Goal: Transaction & Acquisition: Purchase product/service

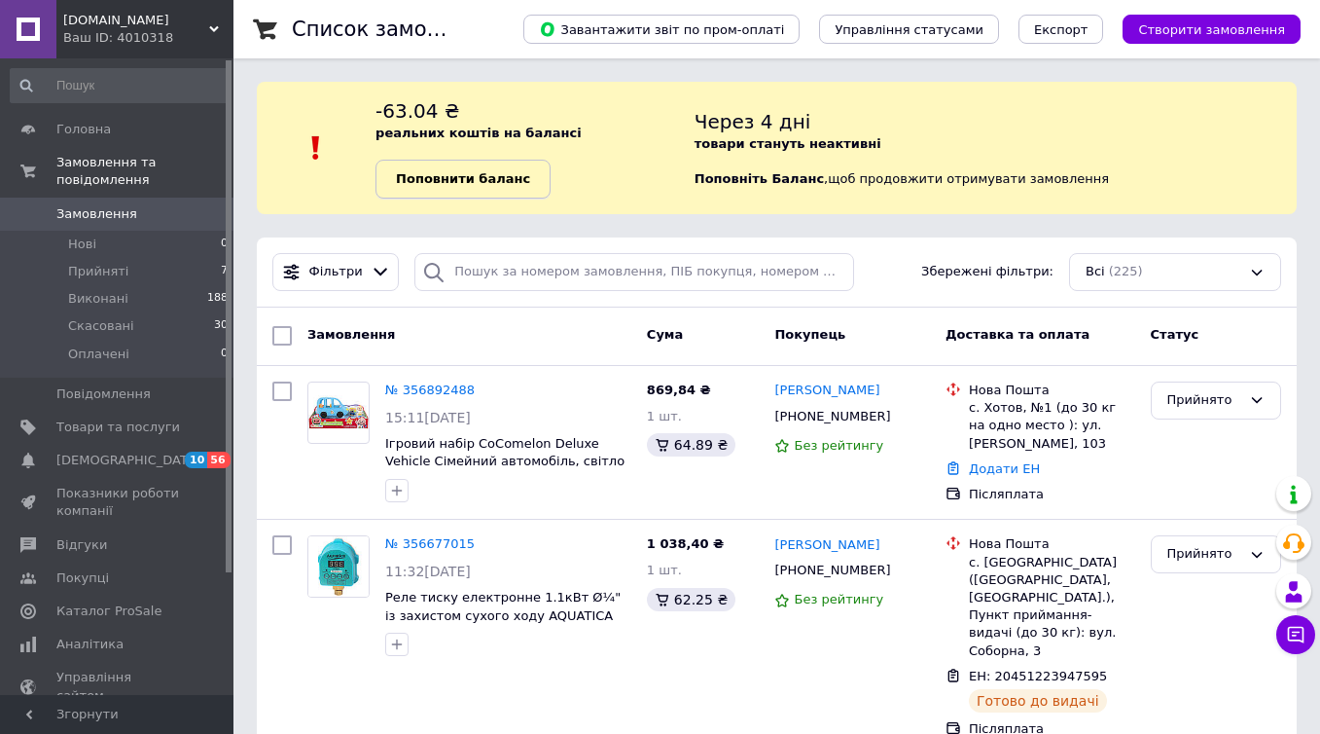
click at [522, 190] on link "Поповнити баланс" at bounding box center [463, 179] width 175 height 39
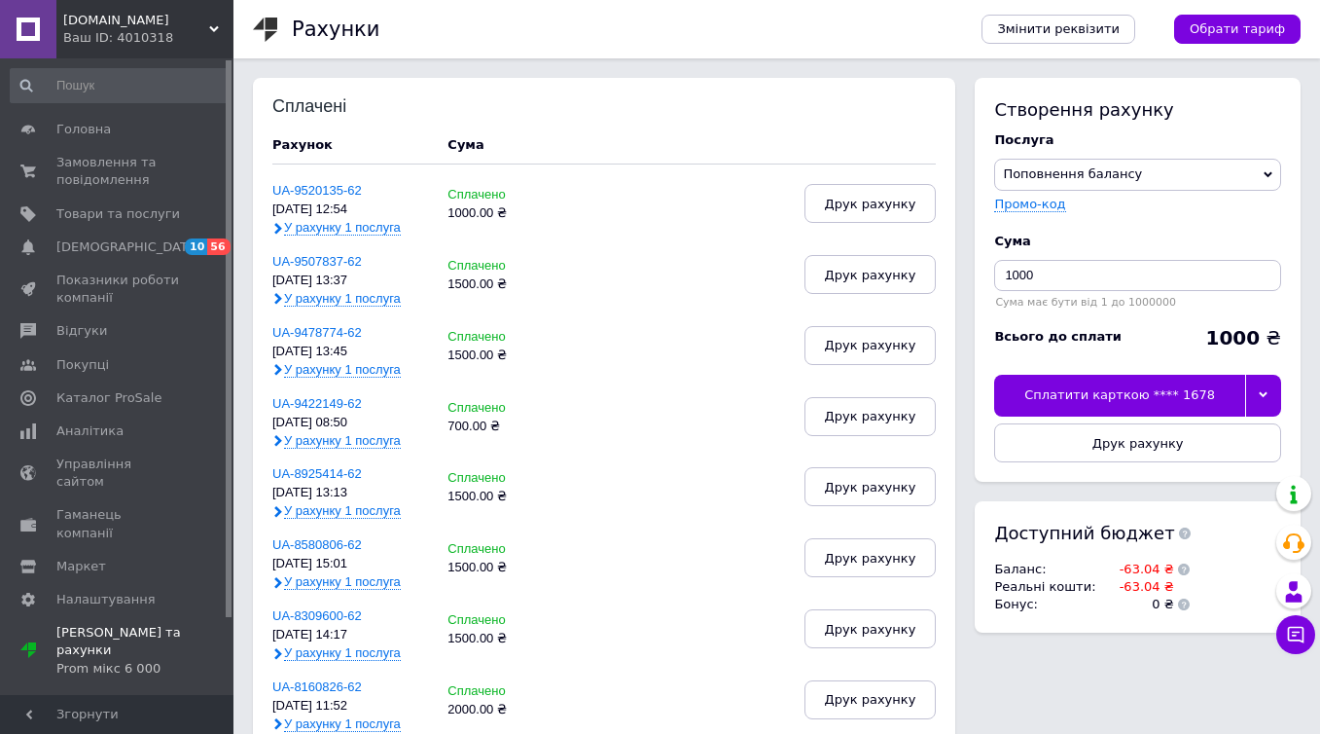
click at [1255, 388] on div at bounding box center [1263, 395] width 36 height 41
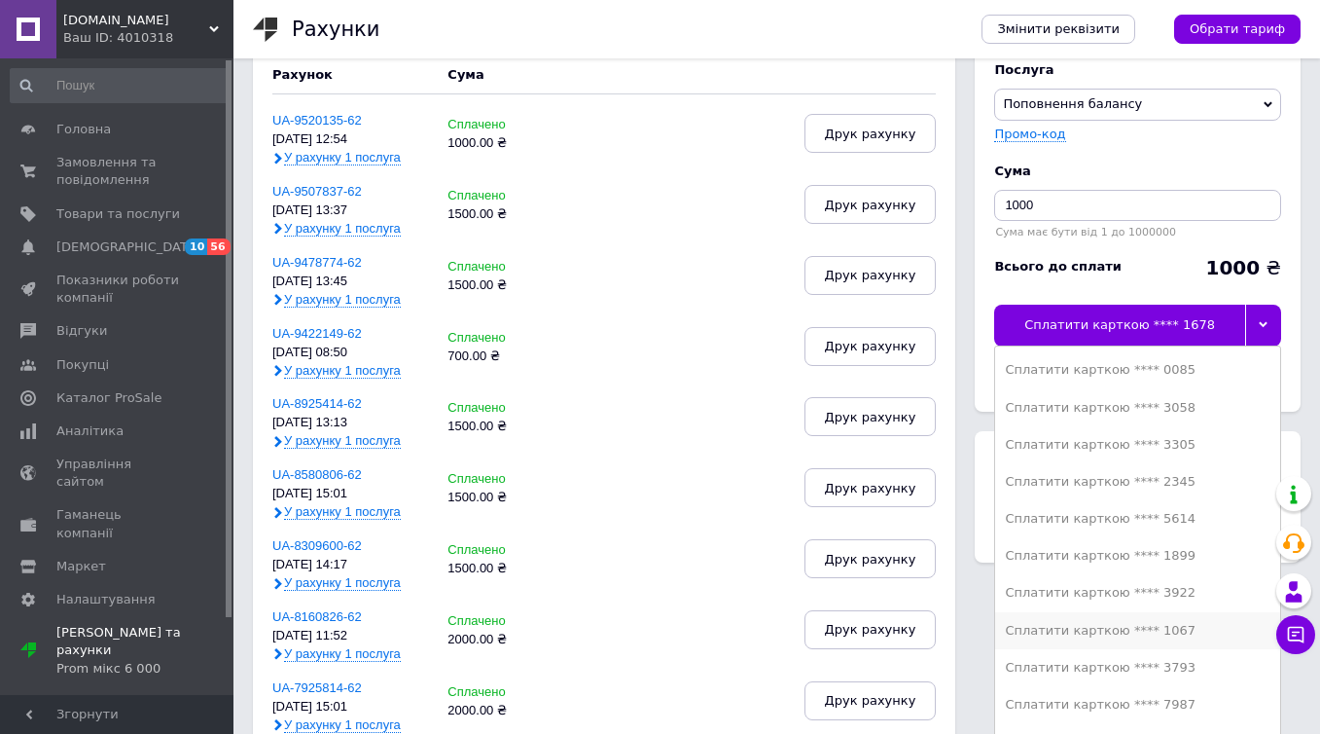
scroll to position [73, 0]
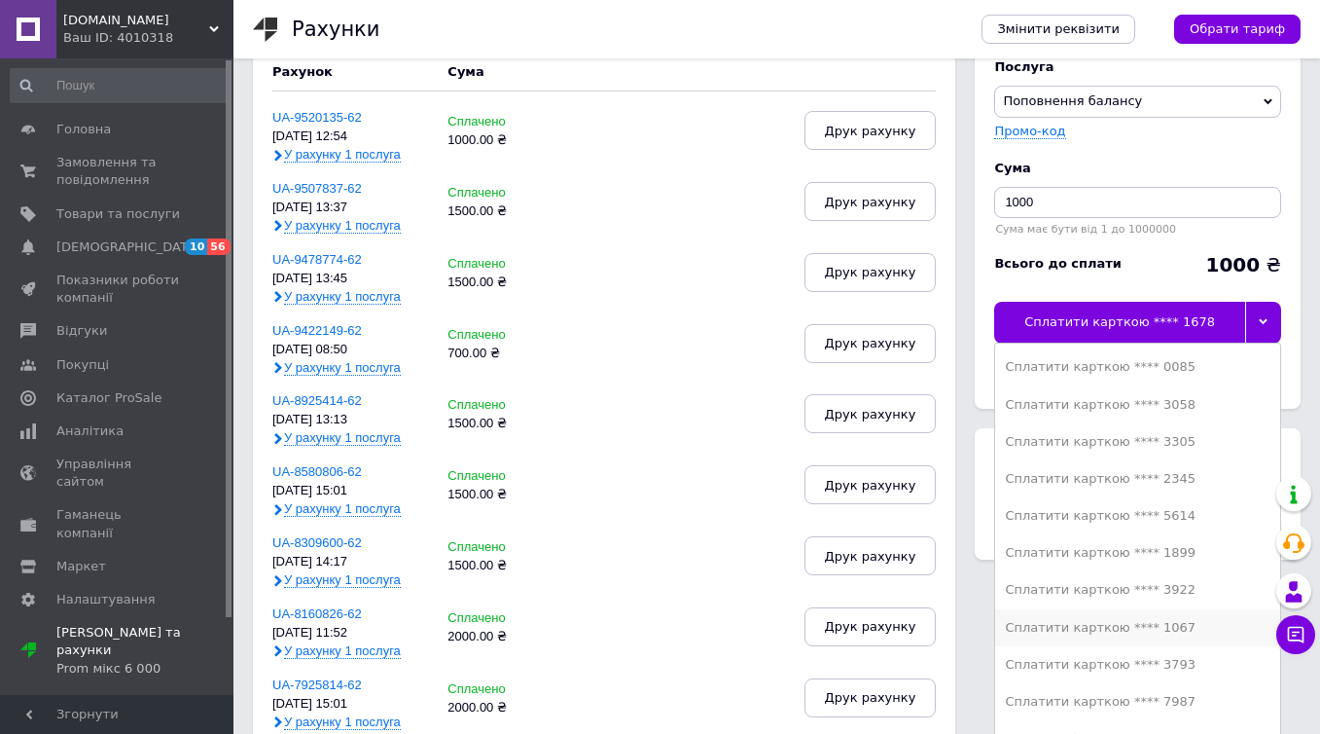
click at [1147, 629] on div "Сплатити карткою **** 1067" at bounding box center [1138, 628] width 266 height 18
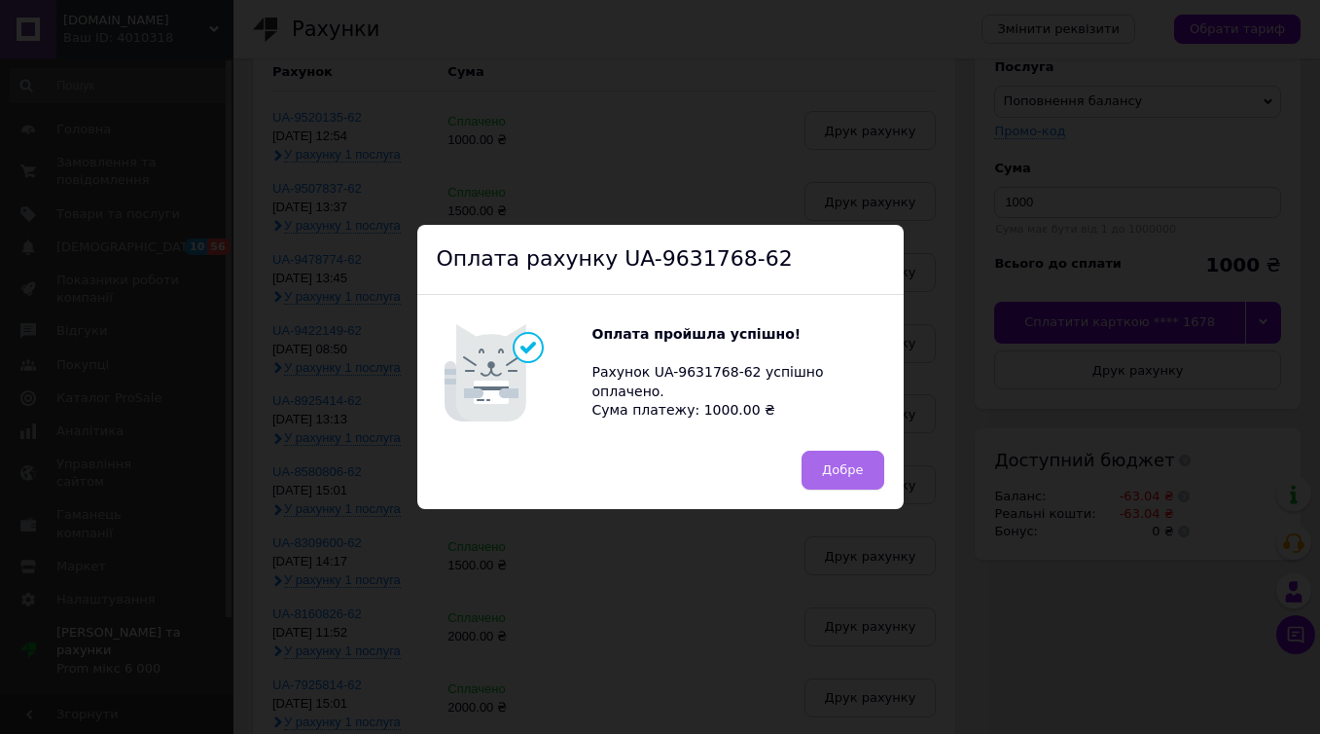
click at [843, 477] on button "Добре" at bounding box center [843, 469] width 82 height 39
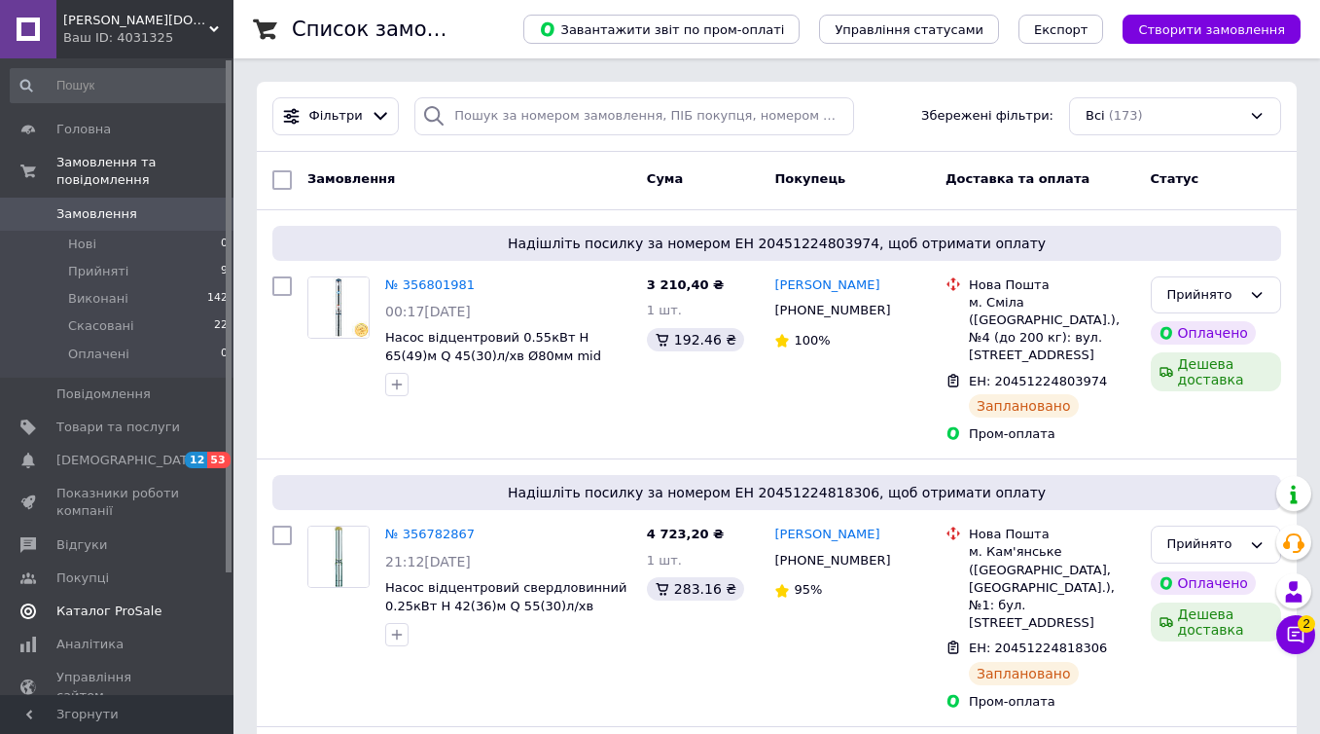
click at [137, 615] on span "Каталог ProSale" at bounding box center [108, 611] width 105 height 18
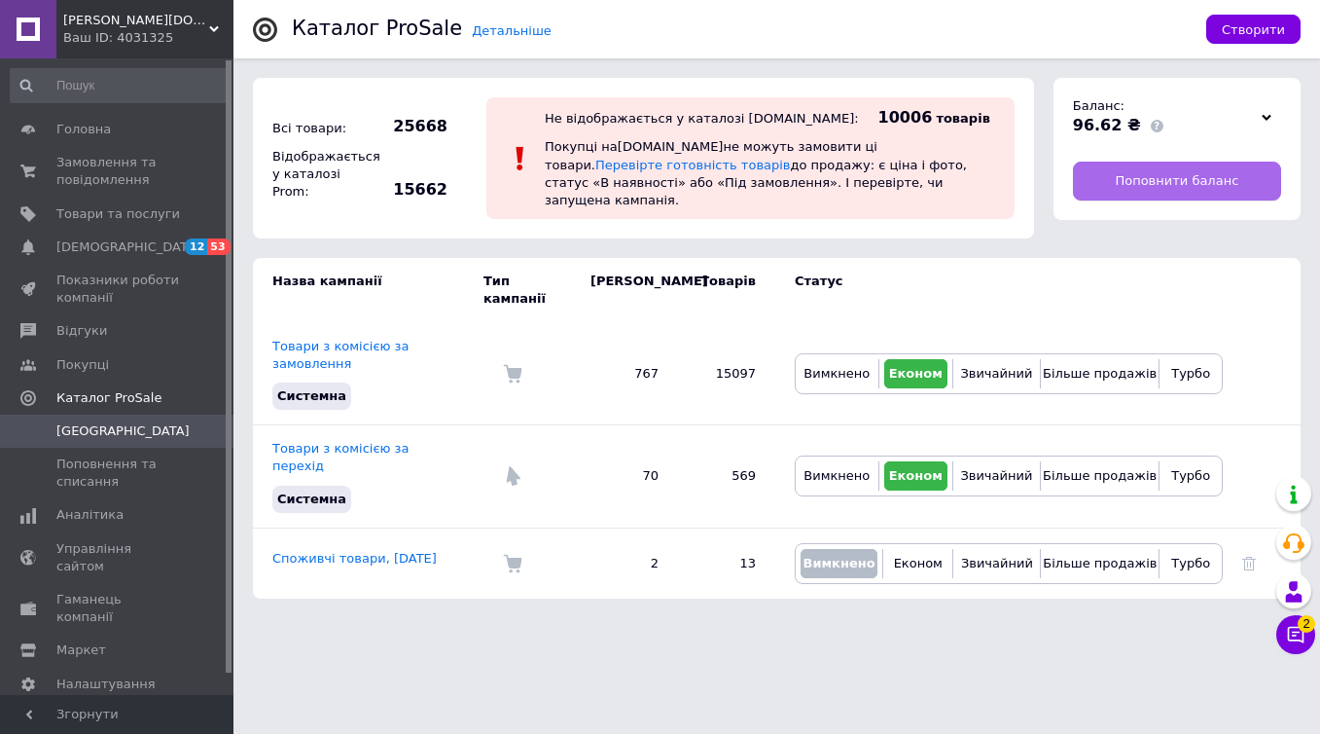
click at [1122, 181] on span "Поповнити баланс" at bounding box center [1177, 181] width 124 height 18
click at [161, 40] on div "Ваш ID: 4031325" at bounding box center [148, 38] width 170 height 18
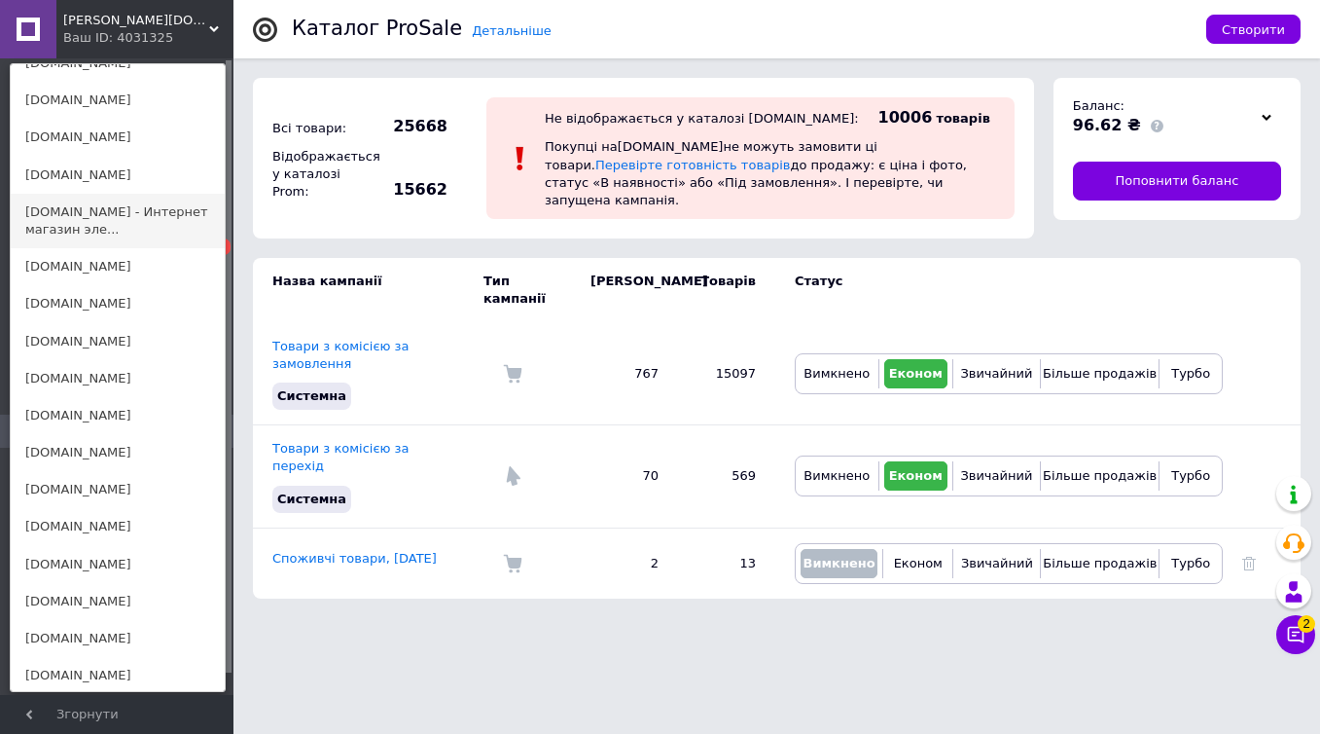
scroll to position [1218, 0]
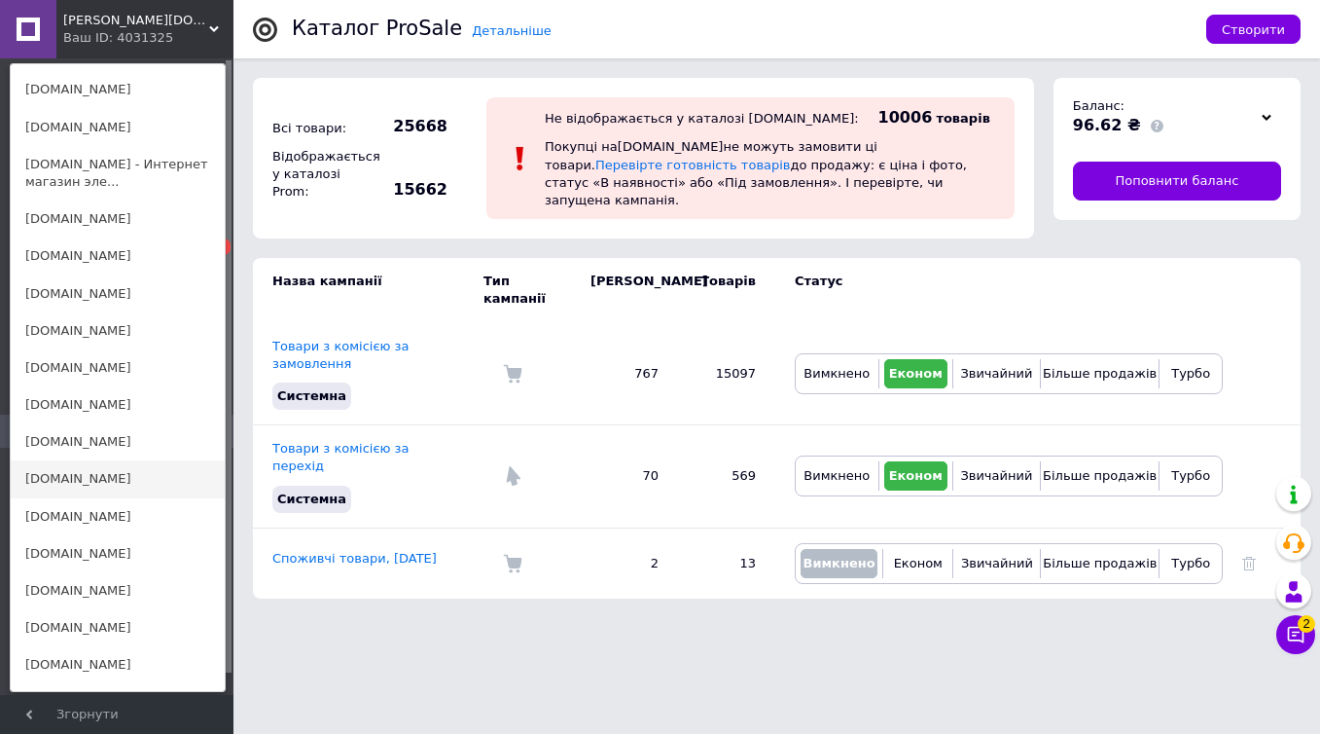
click at [134, 460] on link "[DOMAIN_NAME]" at bounding box center [118, 478] width 214 height 37
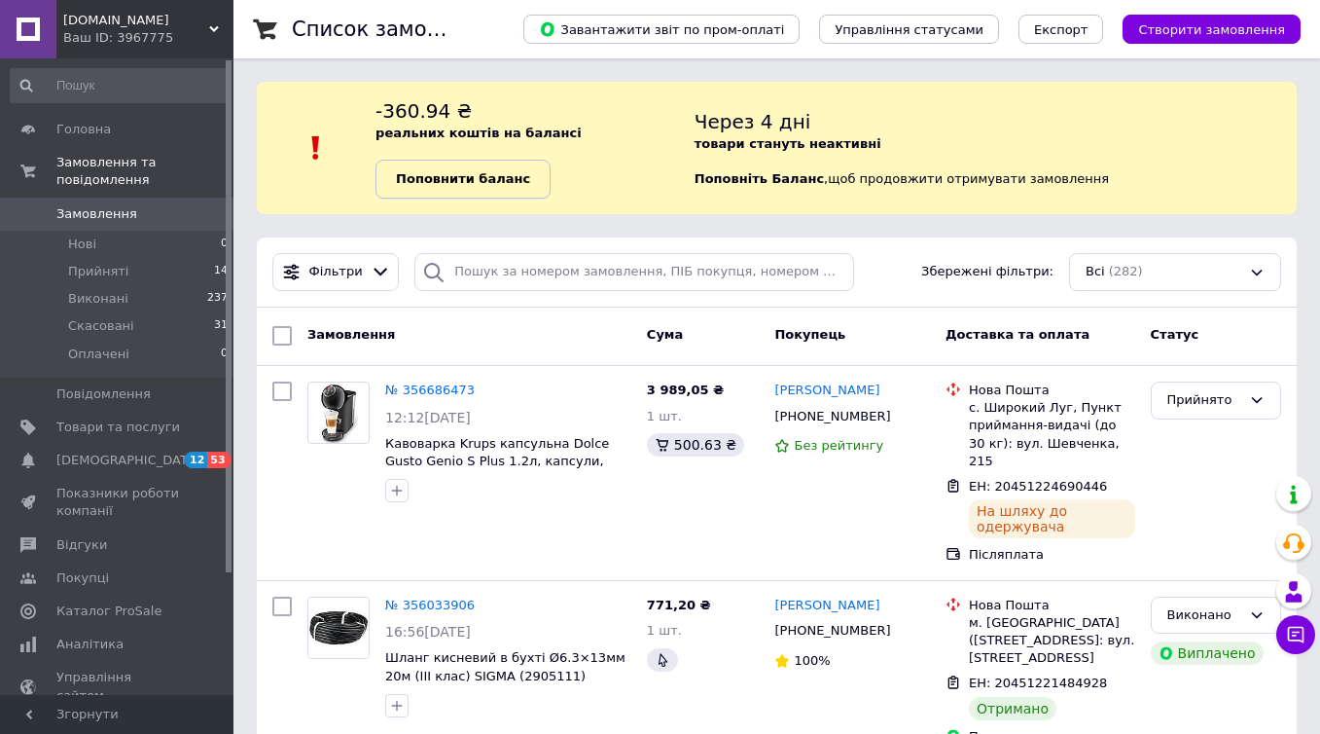
click at [482, 182] on b "Поповнити баланс" at bounding box center [463, 178] width 134 height 15
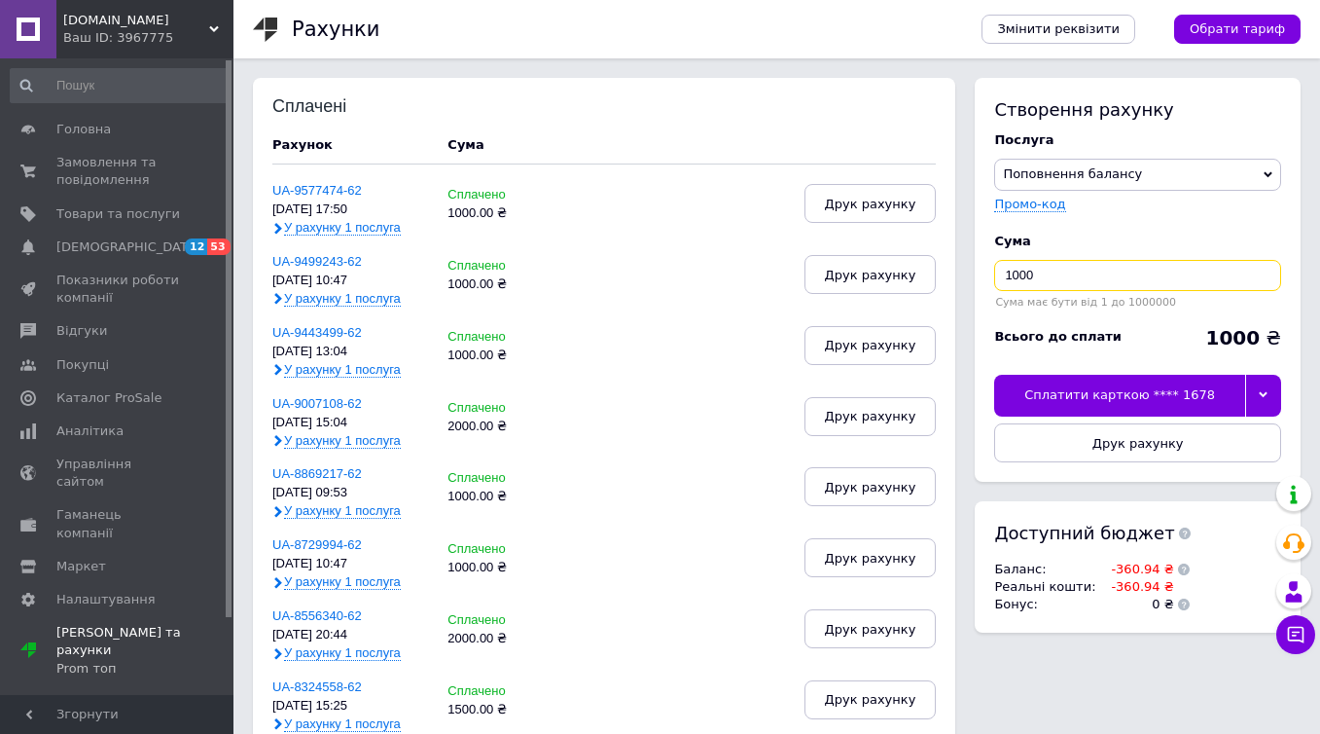
drag, startPoint x: 1062, startPoint y: 281, endPoint x: 989, endPoint y: 279, distance: 74.0
click at [989, 279] on div "Створення рахунку Послуга Поповнення балансу Premium-дизайн Промо-код Cума 1000…" at bounding box center [1138, 280] width 326 height 404
type input "1500"
click at [1277, 387] on div at bounding box center [1263, 395] width 36 height 41
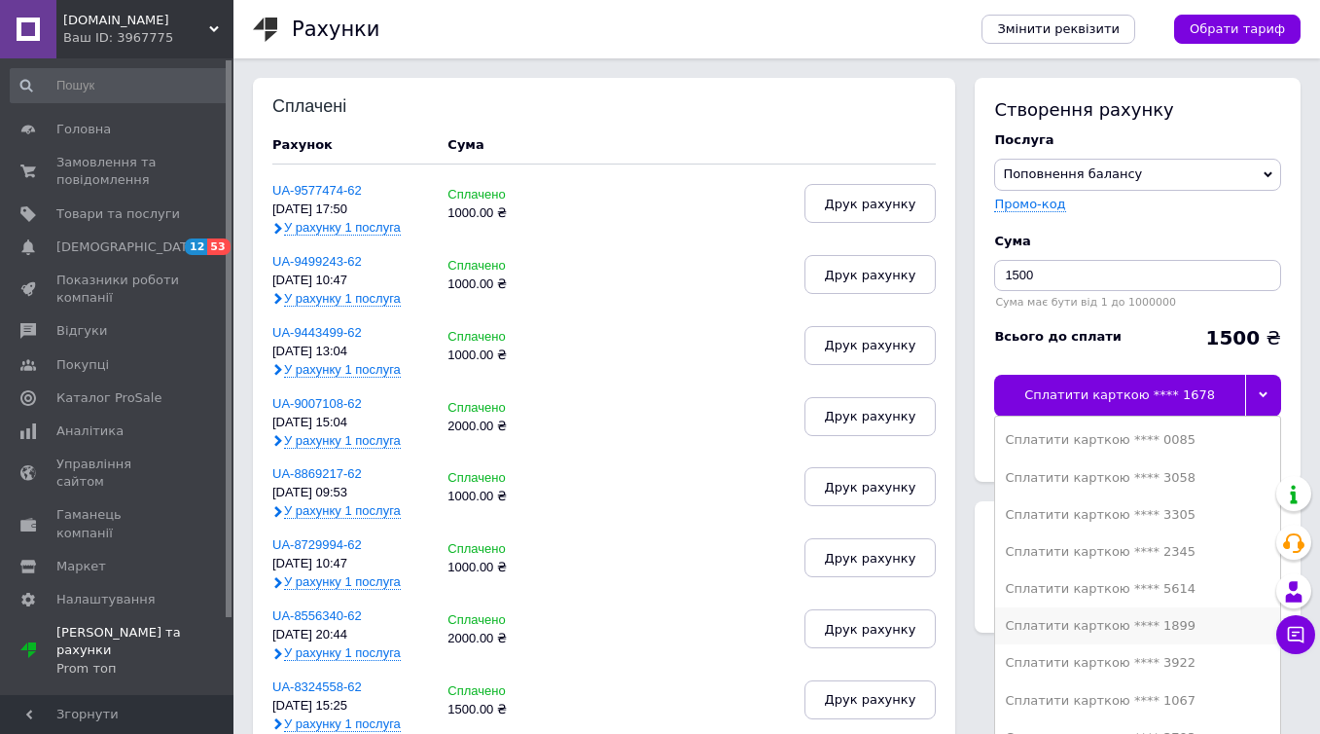
scroll to position [133, 0]
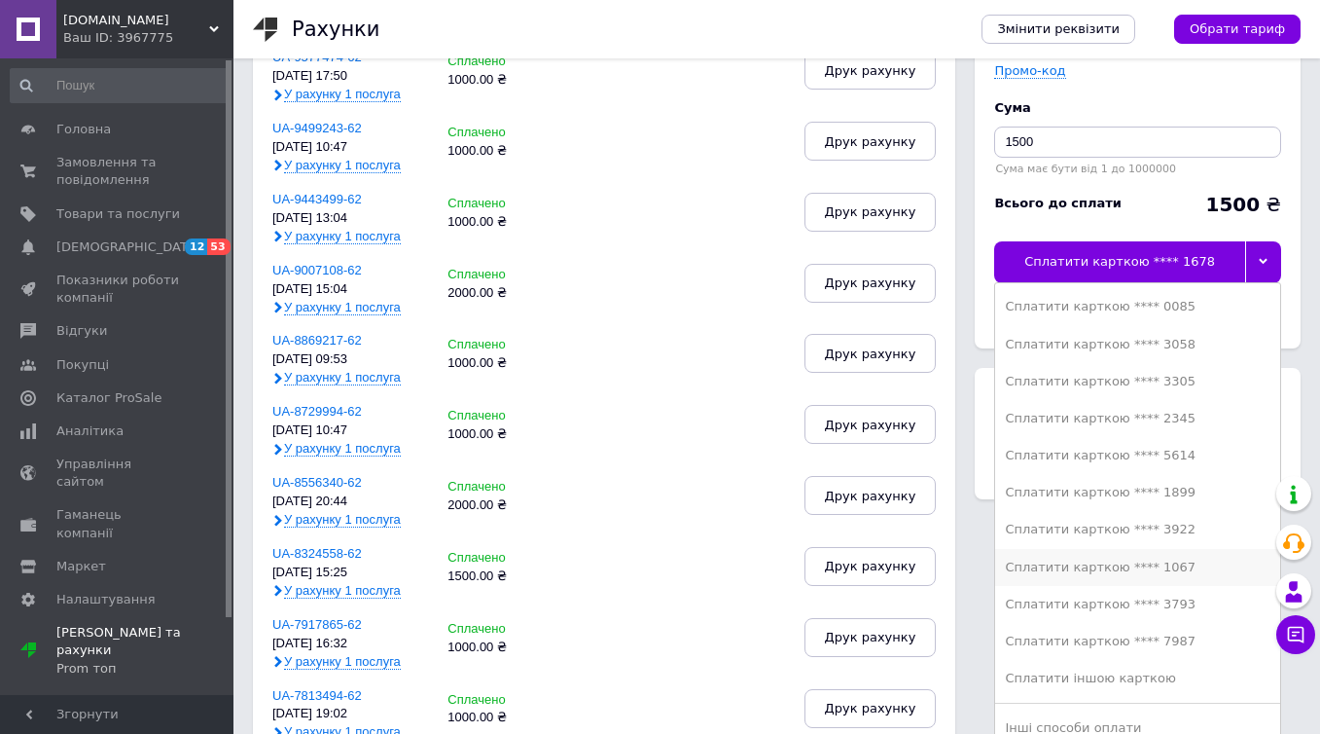
click at [1181, 574] on div "Сплатити карткою **** 1067" at bounding box center [1138, 567] width 266 height 18
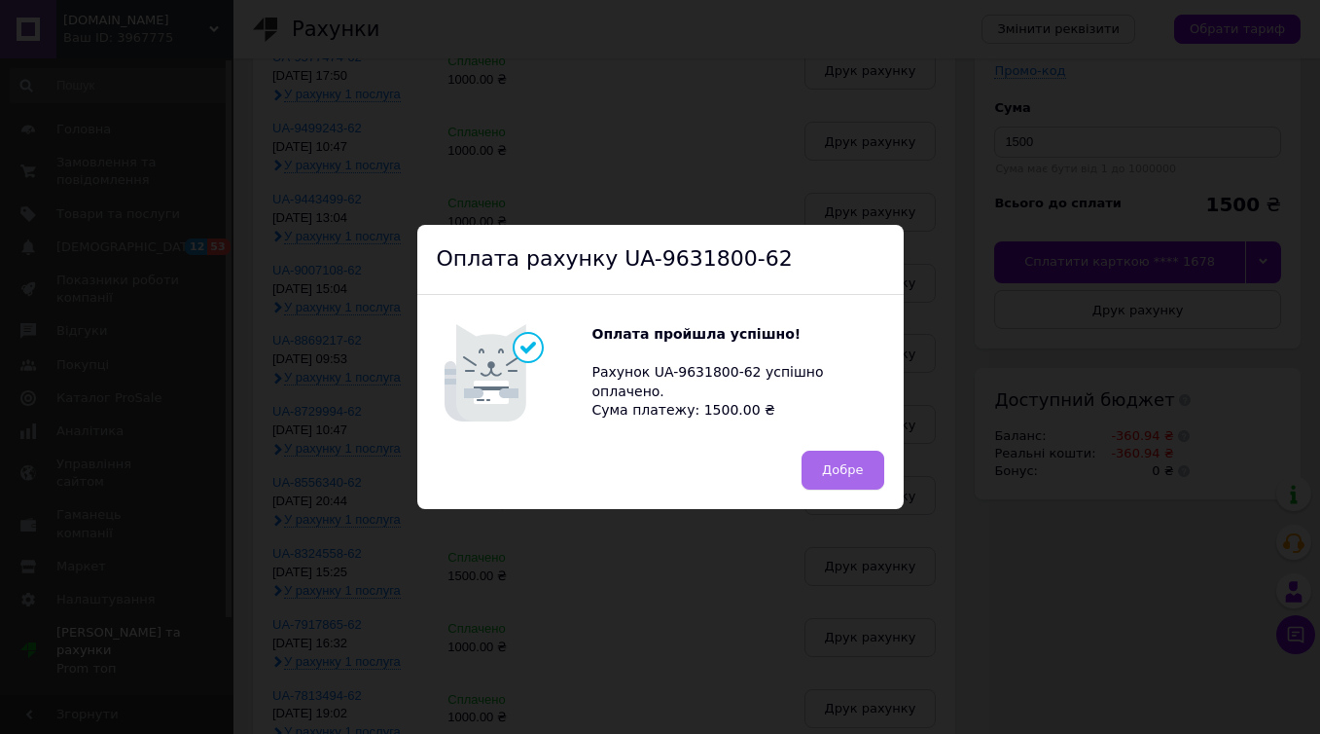
click at [835, 472] on span "Добре" at bounding box center [842, 469] width 41 height 15
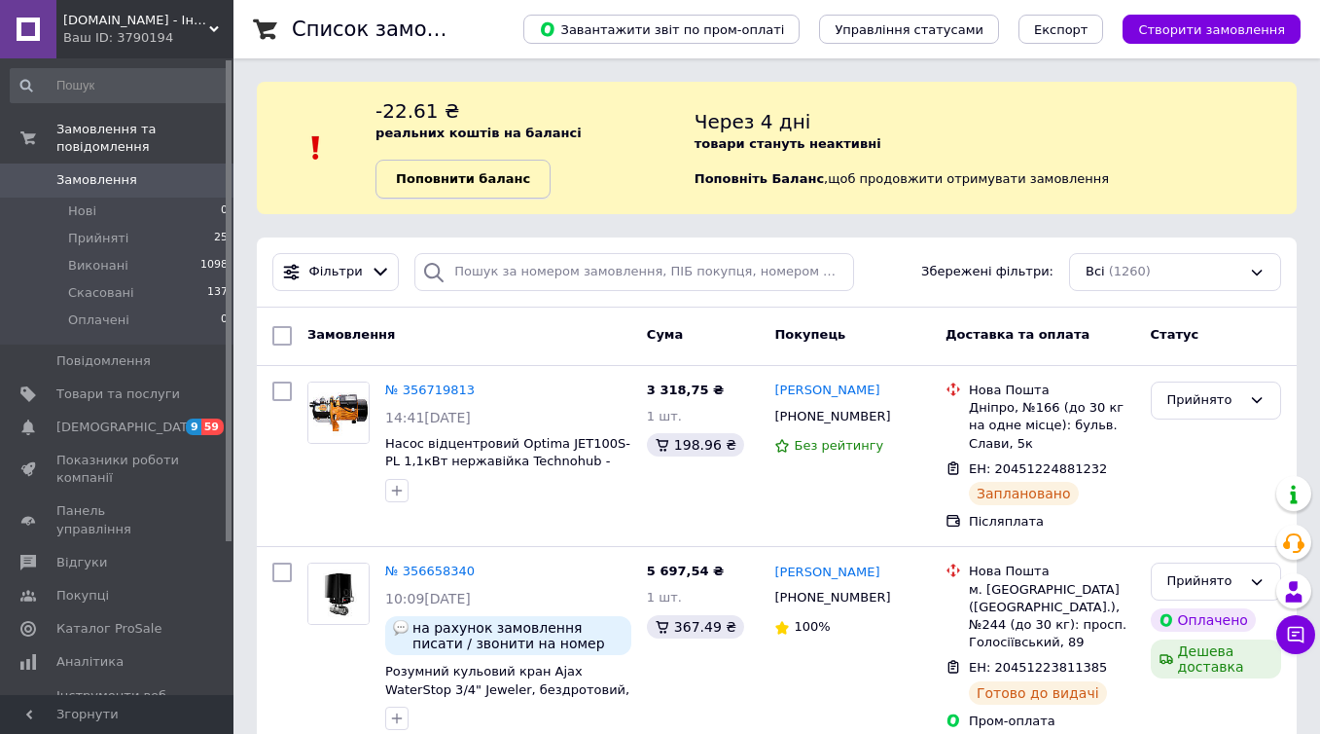
click at [480, 175] on b "Поповнити баланс" at bounding box center [463, 178] width 134 height 15
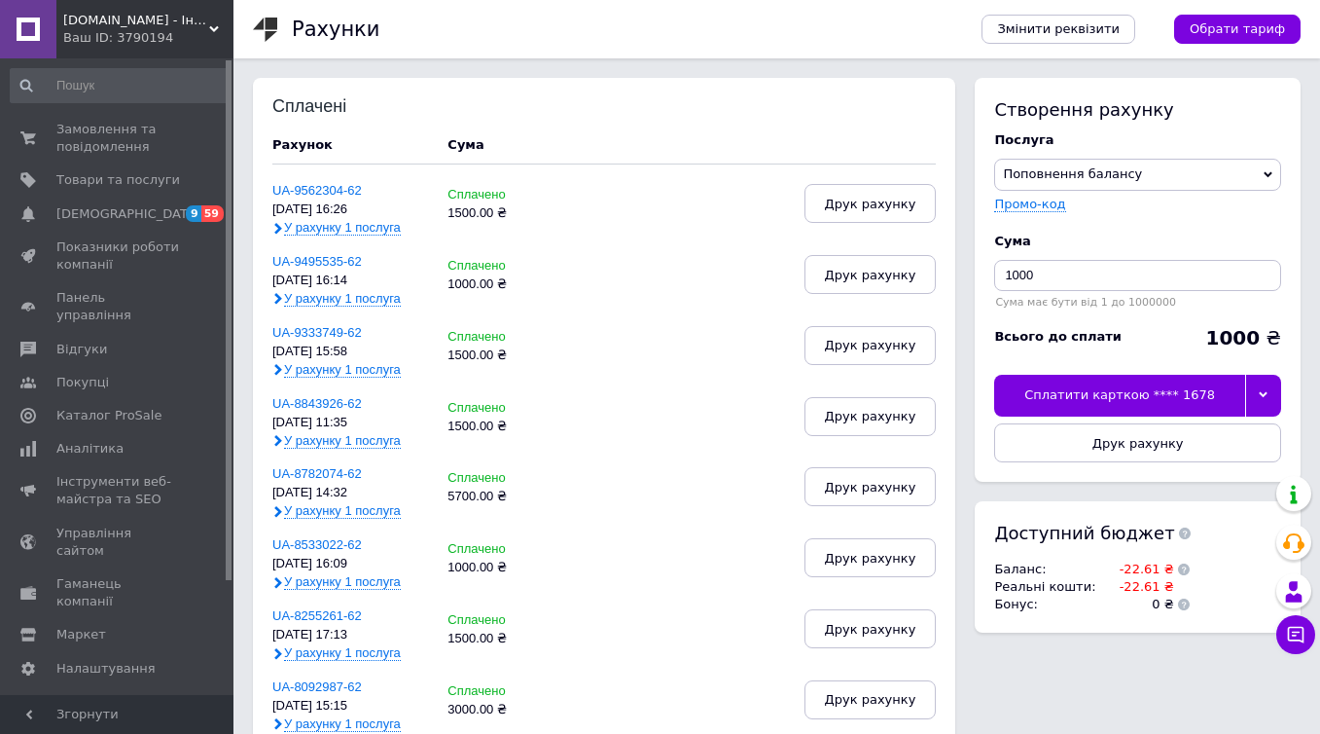
click at [1267, 398] on icon at bounding box center [1263, 394] width 9 height 9
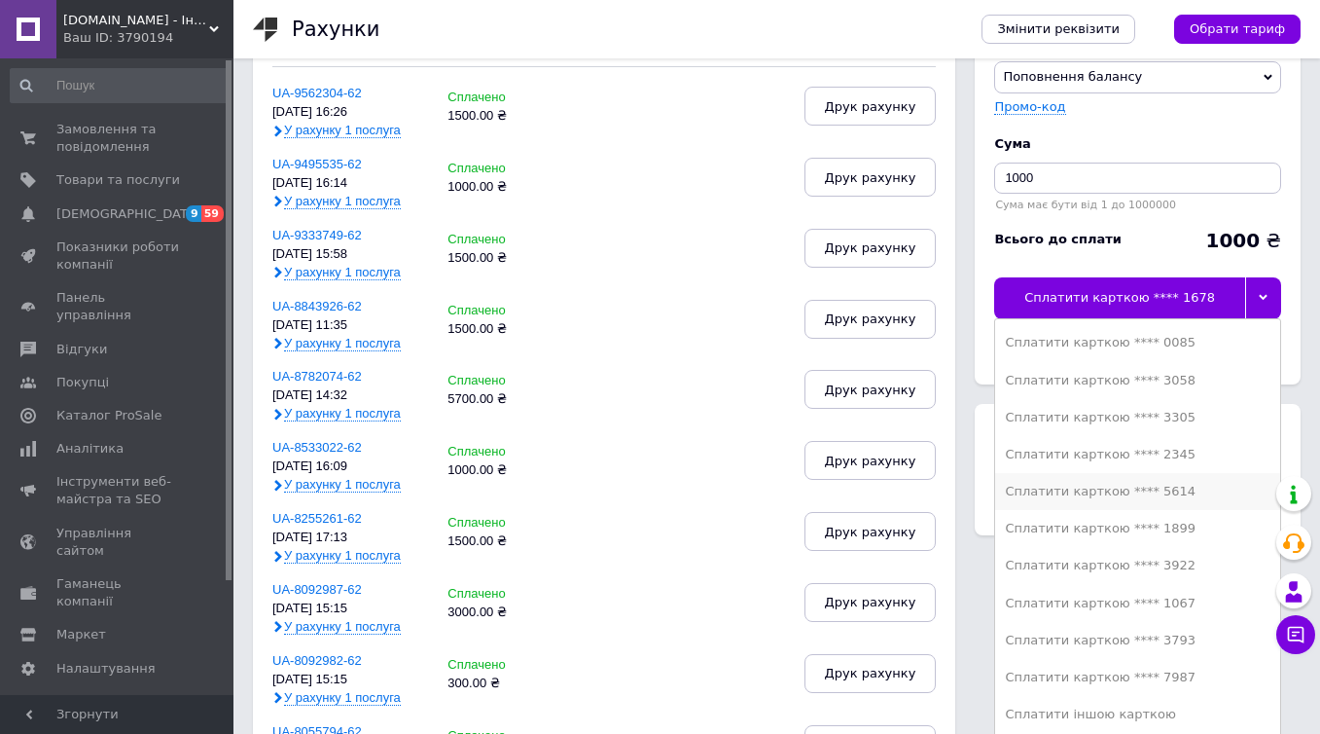
scroll to position [104, 0]
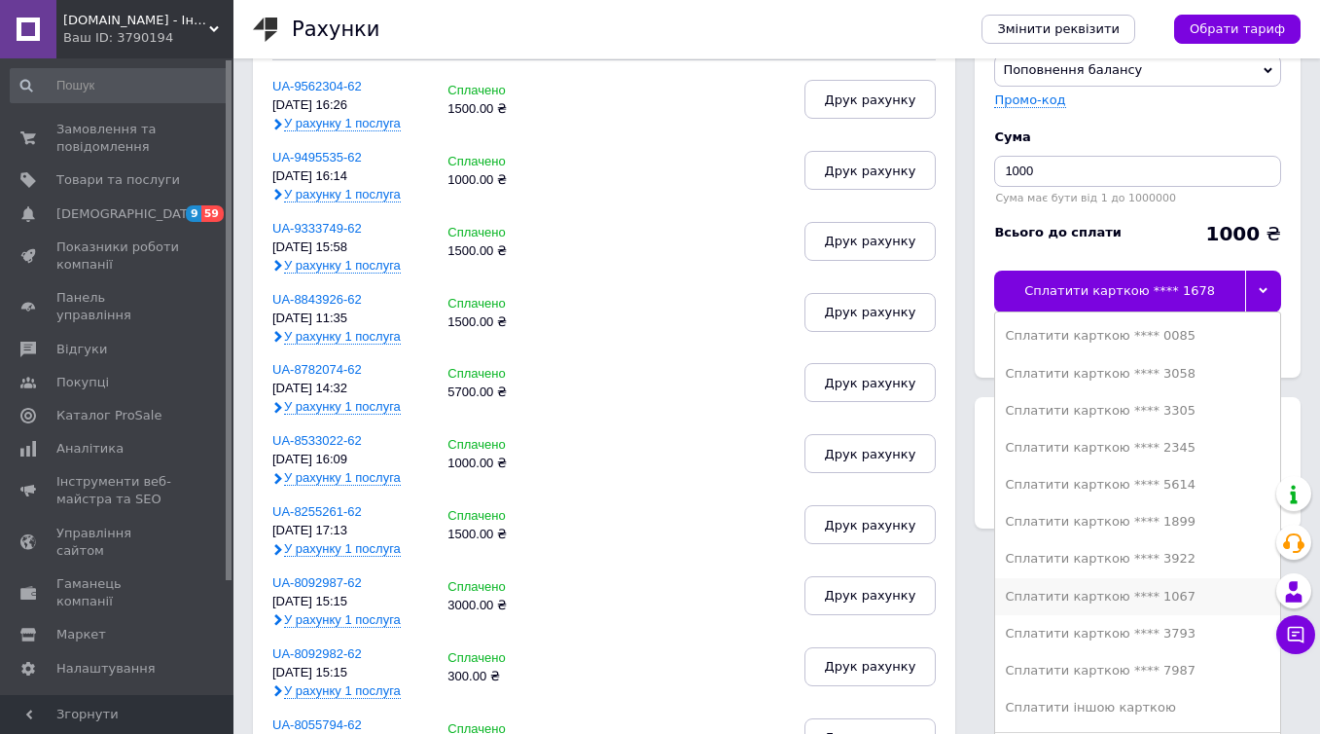
click at [1135, 586] on li "Сплатити карткою **** 1067" at bounding box center [1137, 596] width 285 height 37
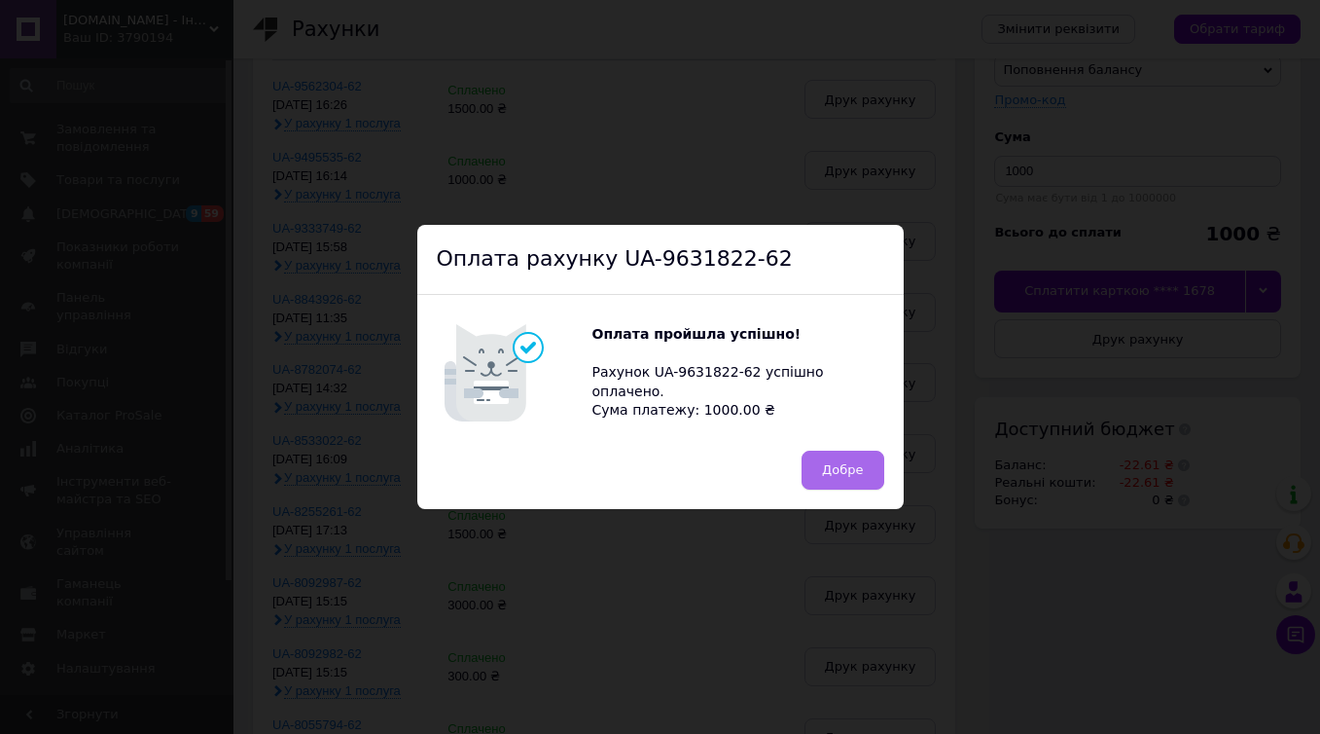
click at [833, 469] on span "Добре" at bounding box center [842, 469] width 41 height 15
